Goal: Information Seeking & Learning: Learn about a topic

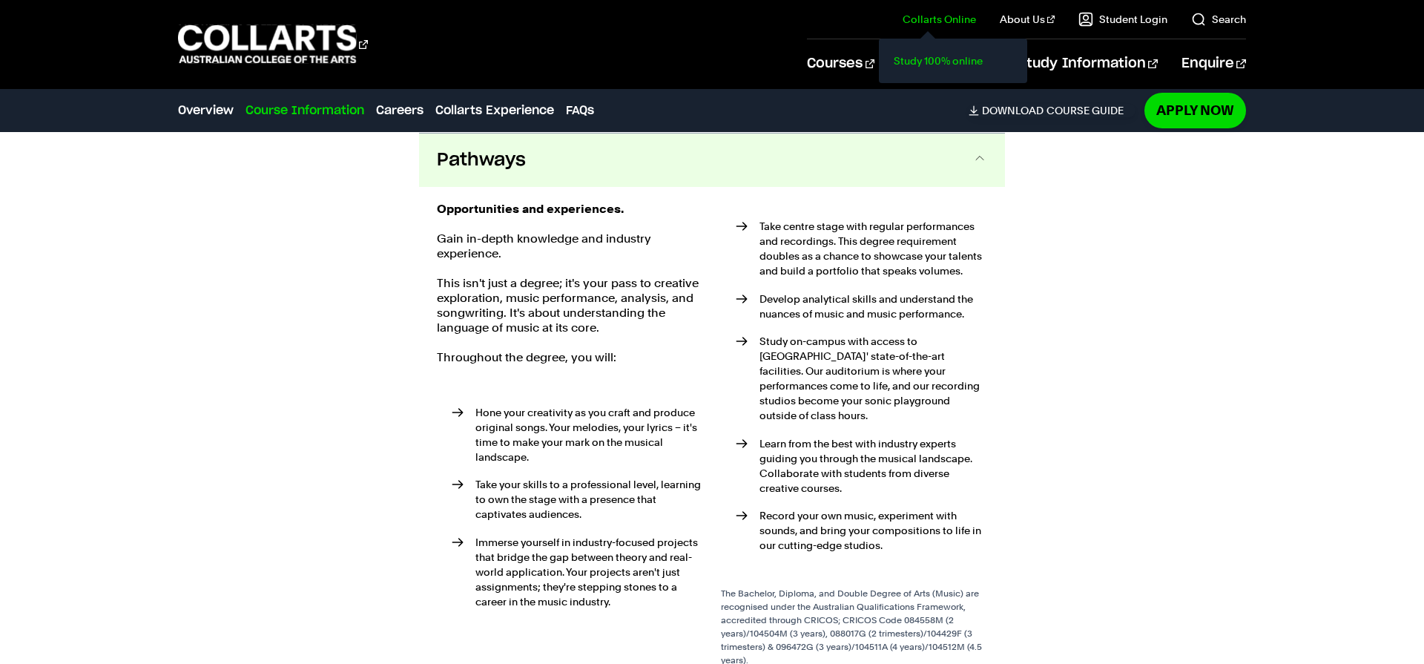
click at [945, 59] on link "Study 100% online" at bounding box center [953, 60] width 125 height 21
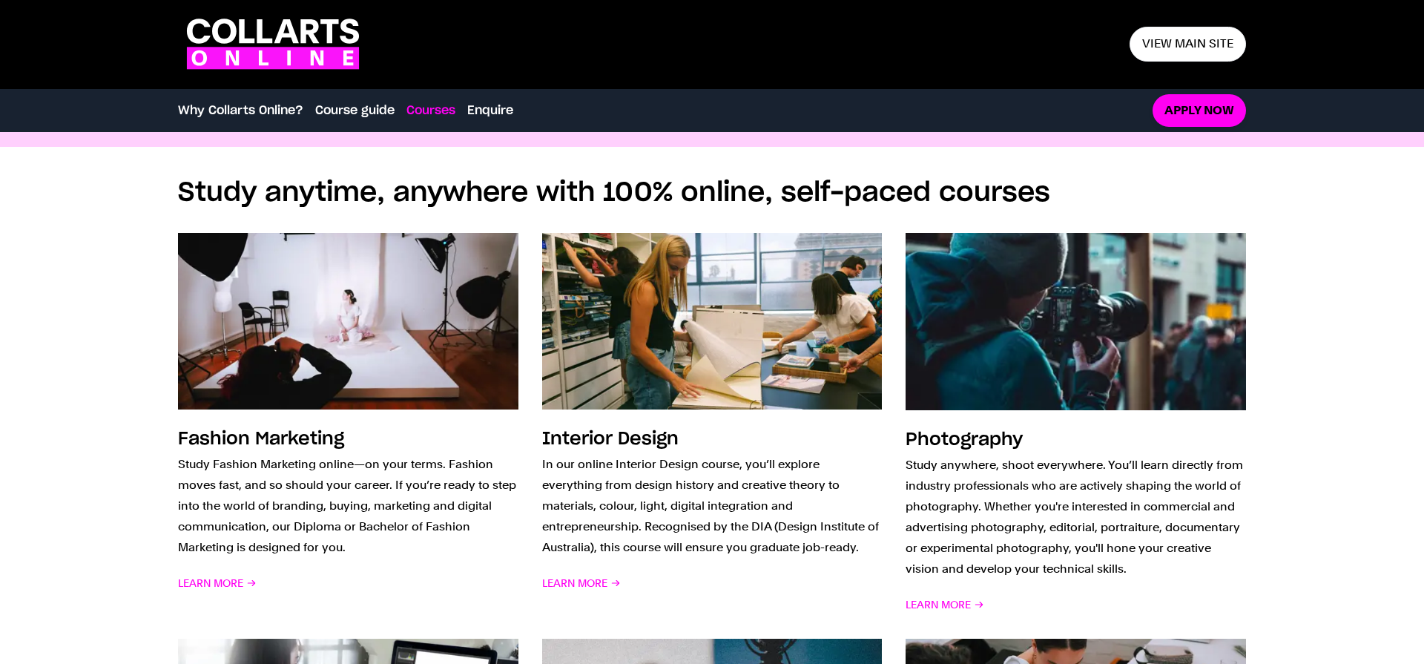
scroll to position [996, 0]
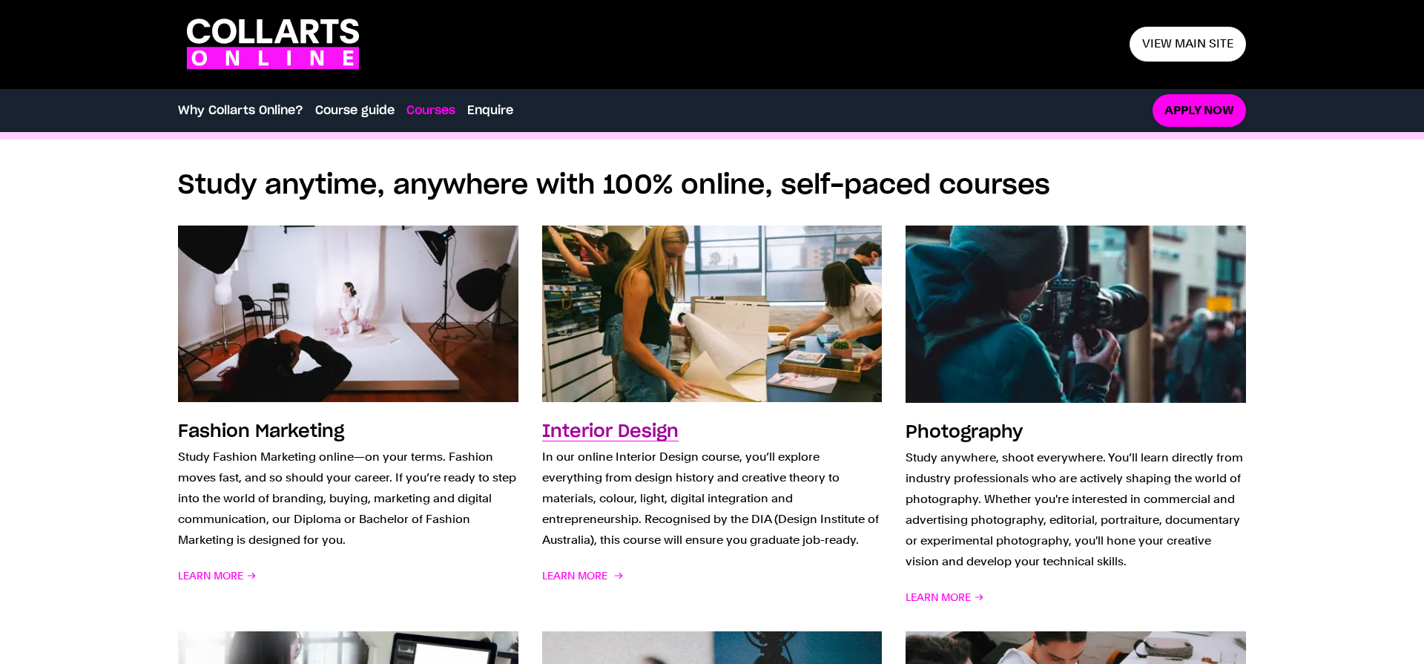
click at [723, 346] on img at bounding box center [712, 314] width 375 height 194
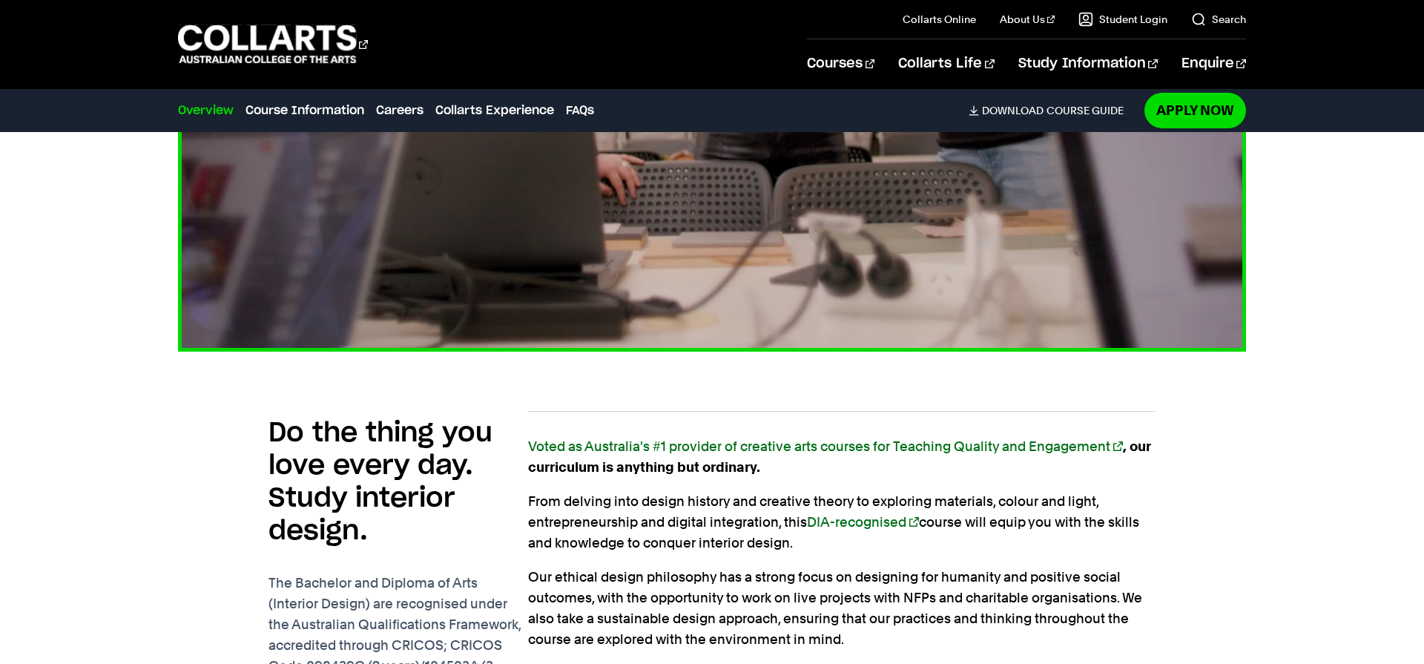
scroll to position [726, 0]
